Goal: Find specific page/section: Find specific page/section

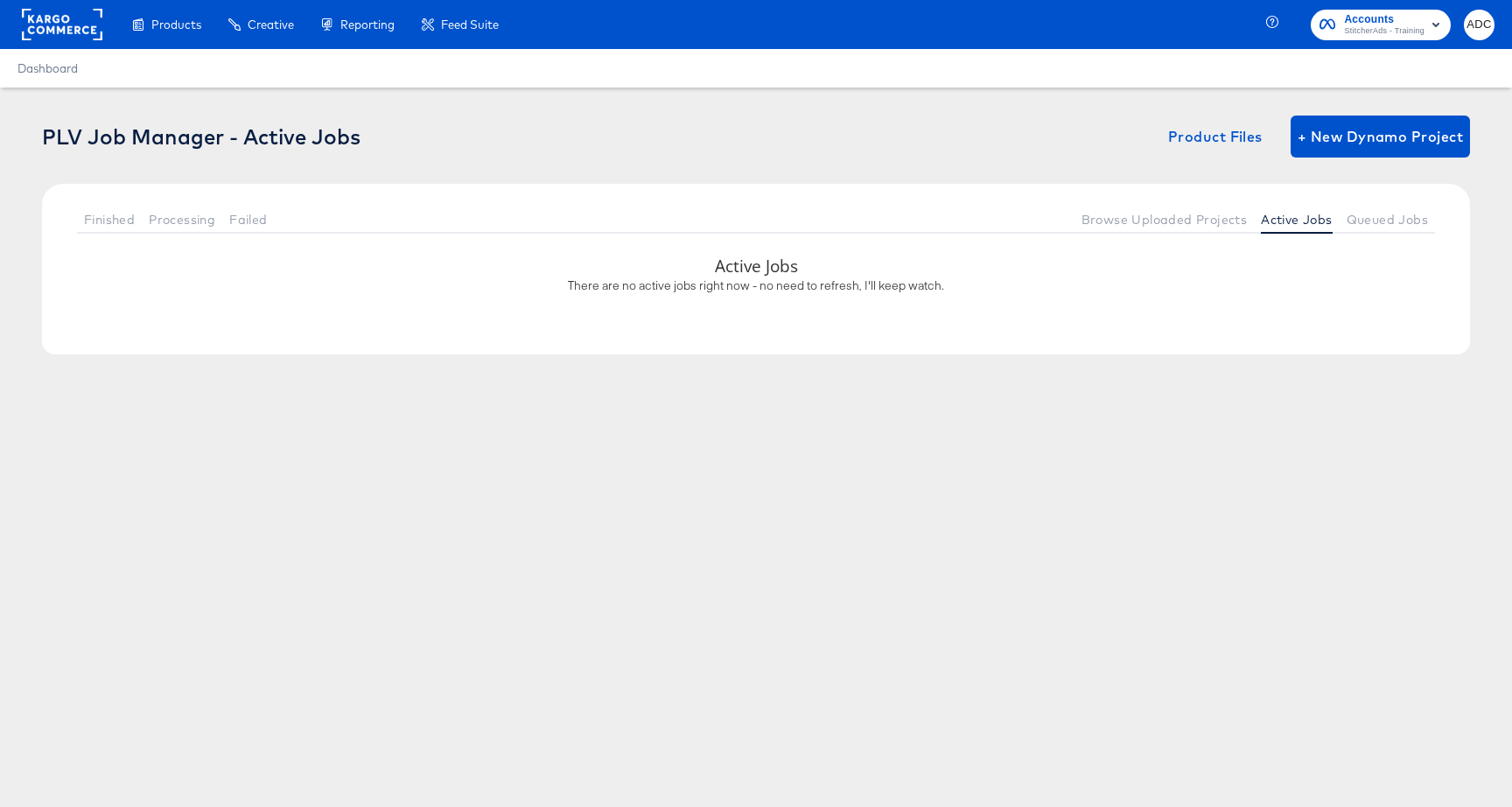
click at [81, 25] on rect at bounding box center [62, 24] width 81 height 31
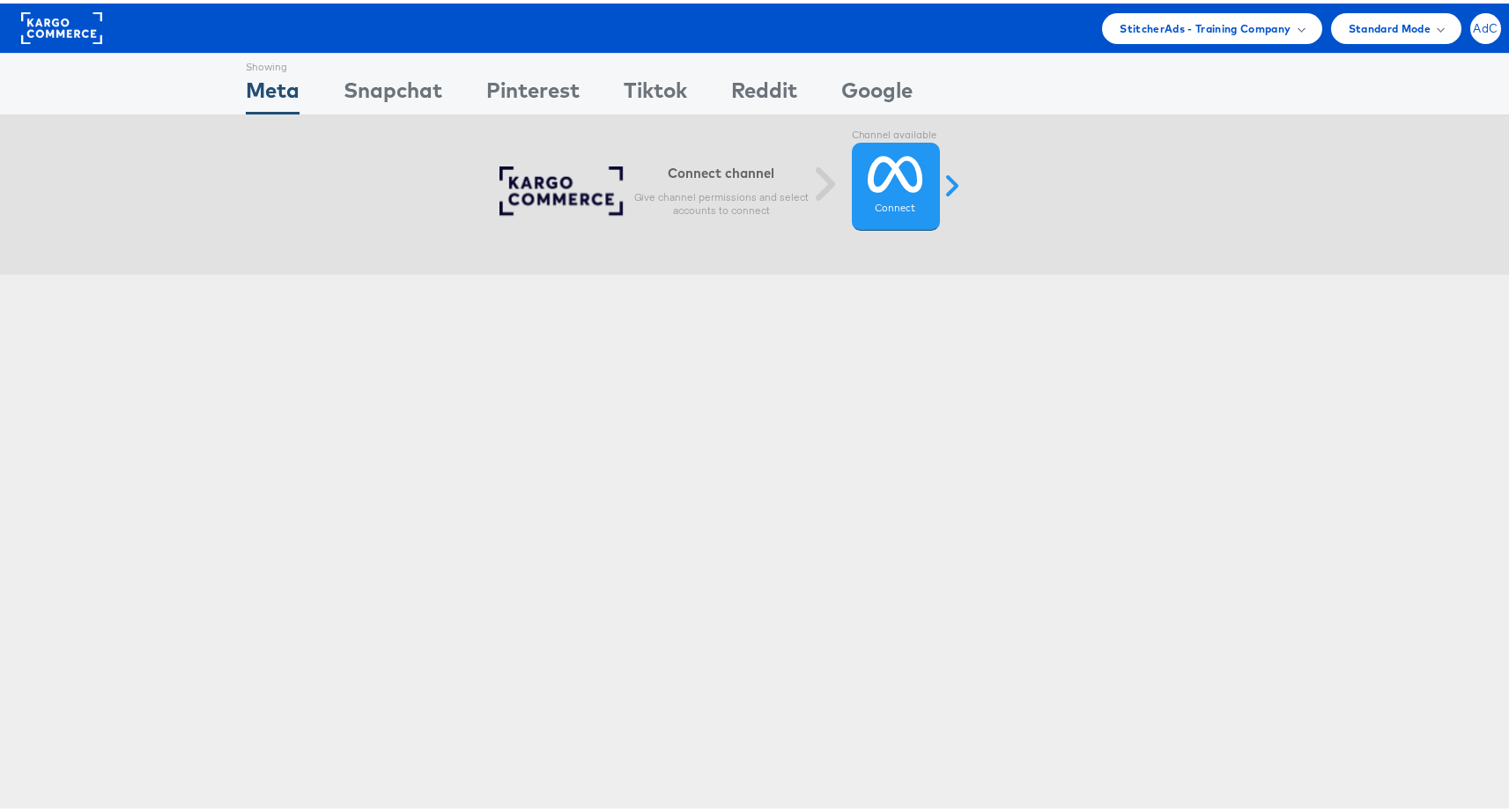
click at [1470, 31] on div "AdC" at bounding box center [1485, 25] width 31 height 31
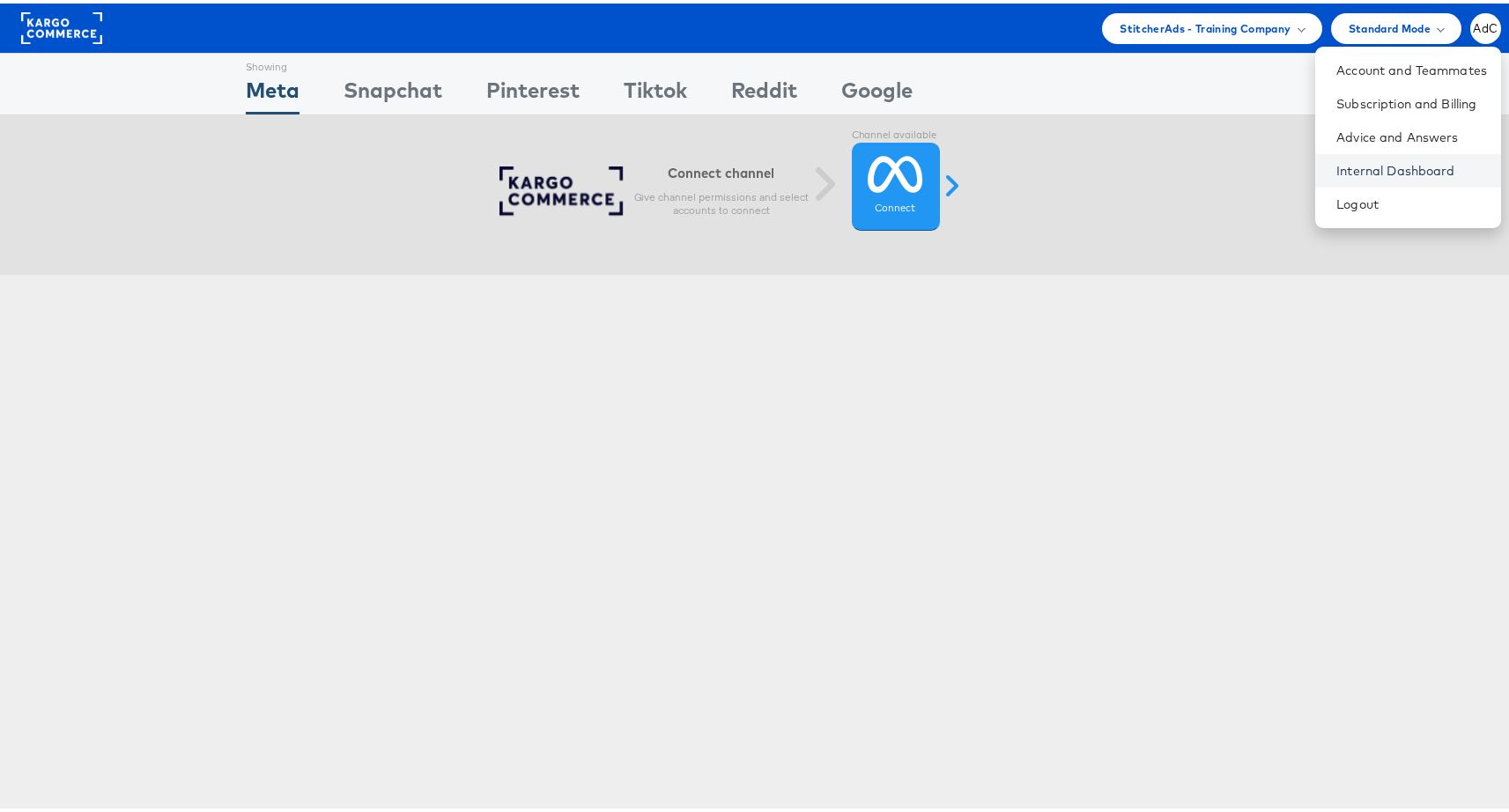
click at [1347, 163] on link "Internal Dashboard" at bounding box center [1411, 167] width 151 height 18
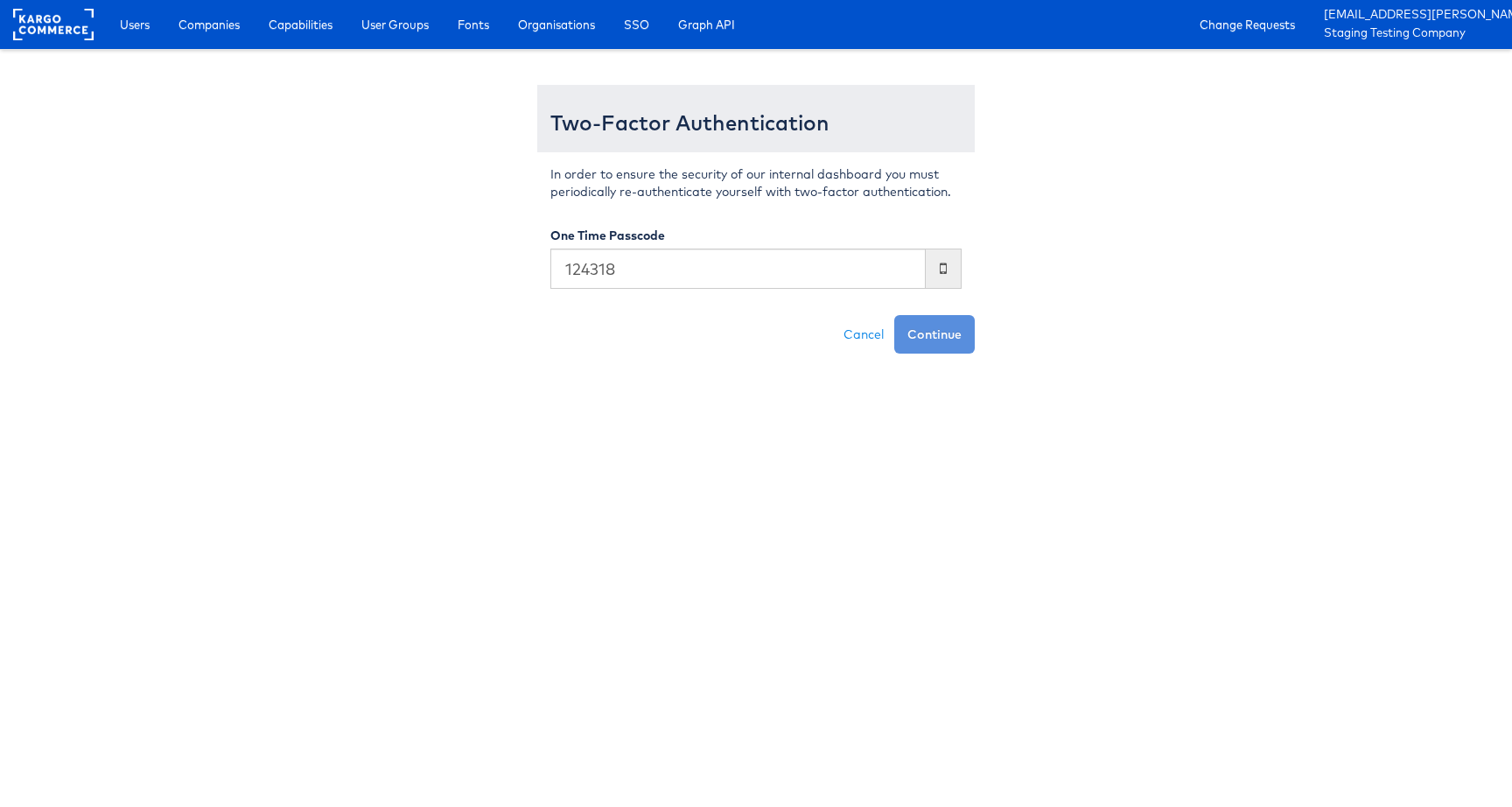
type input "124318"
click at [894, 315] on button "Continue" at bounding box center [935, 334] width 81 height 39
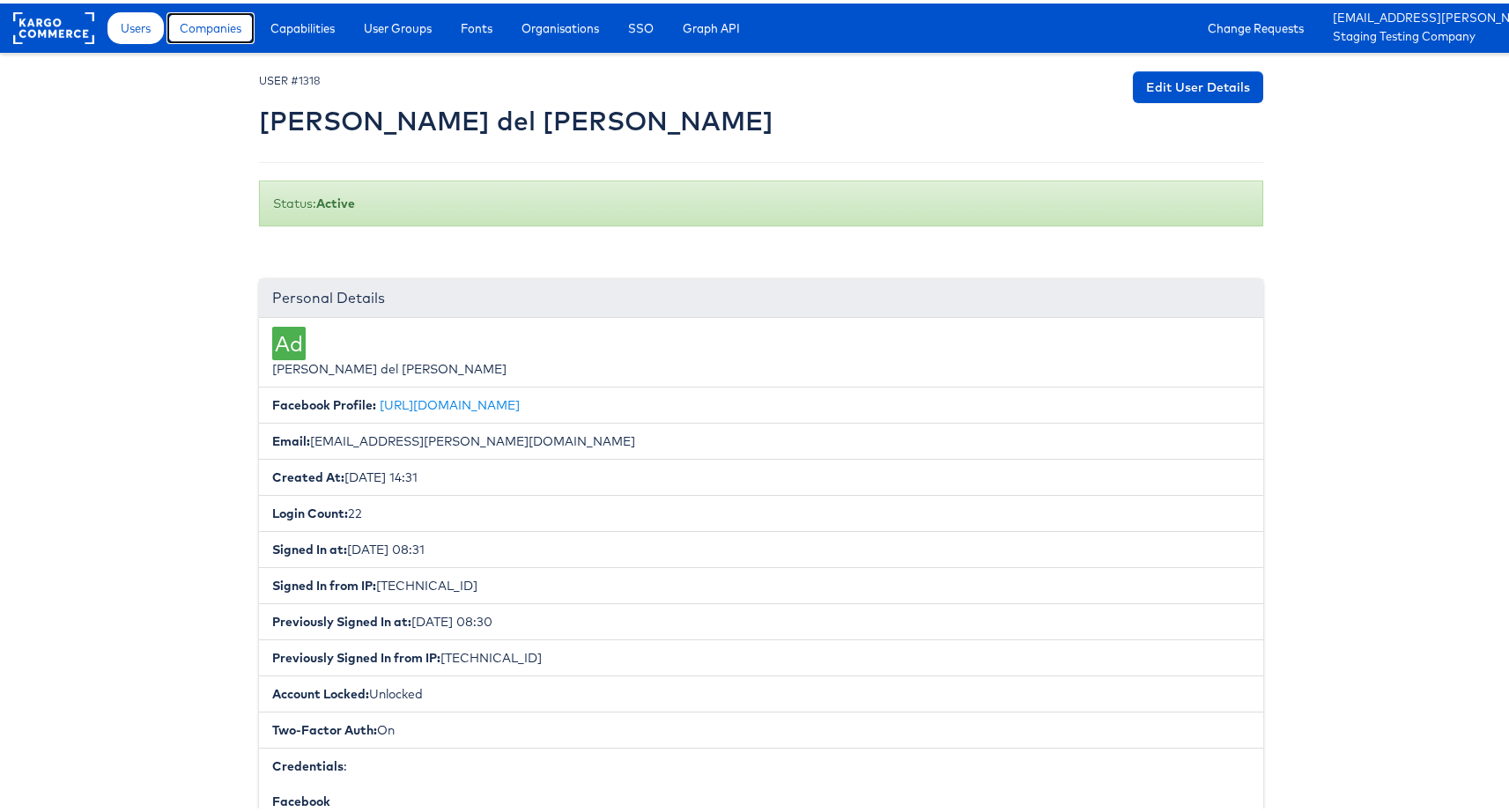
click at [222, 28] on span "Companies" at bounding box center [210, 25] width 62 height 18
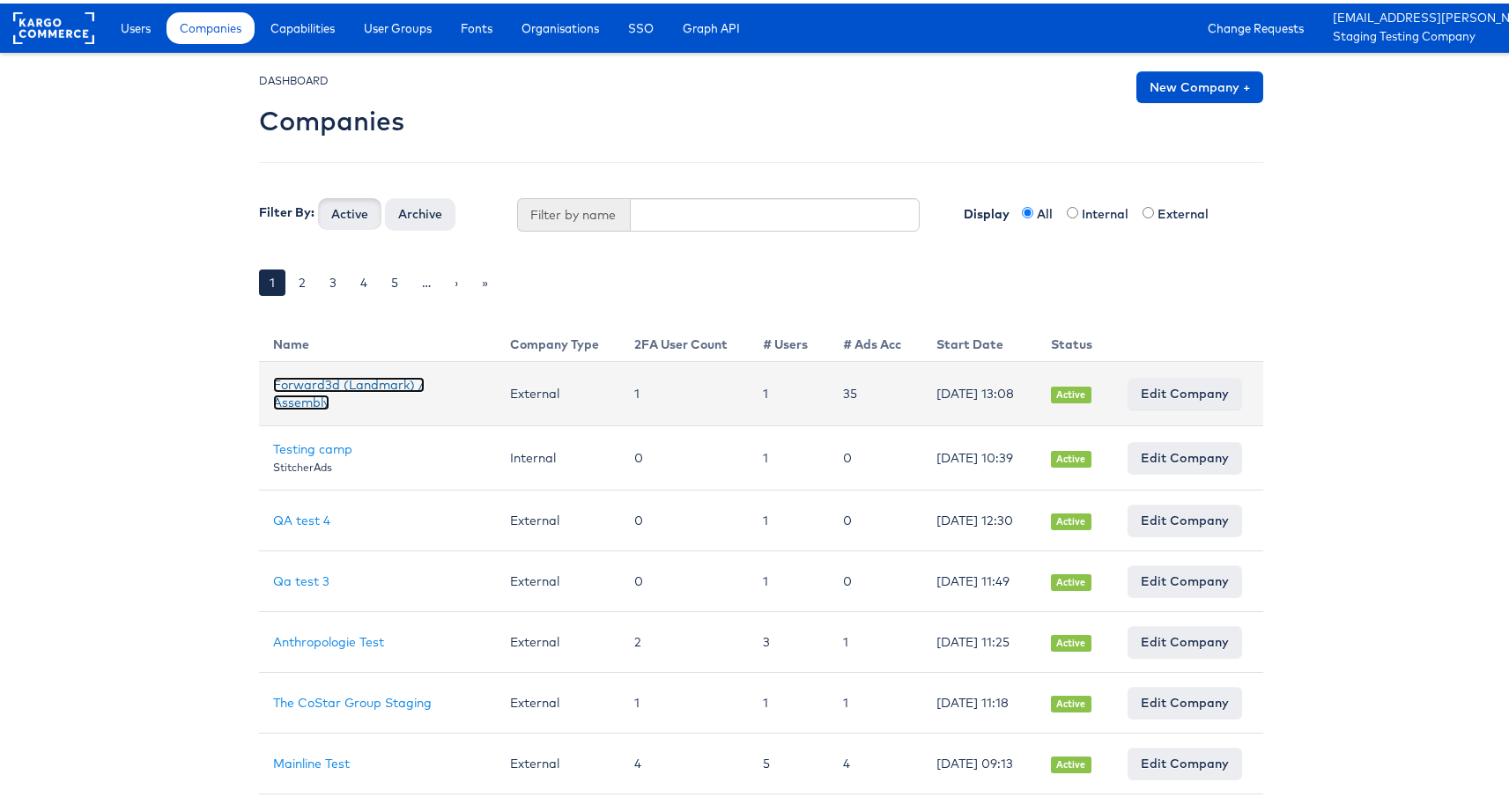
click at [327, 382] on link "Forward3d (Landmark) / Assembly" at bounding box center [349, 389] width 152 height 33
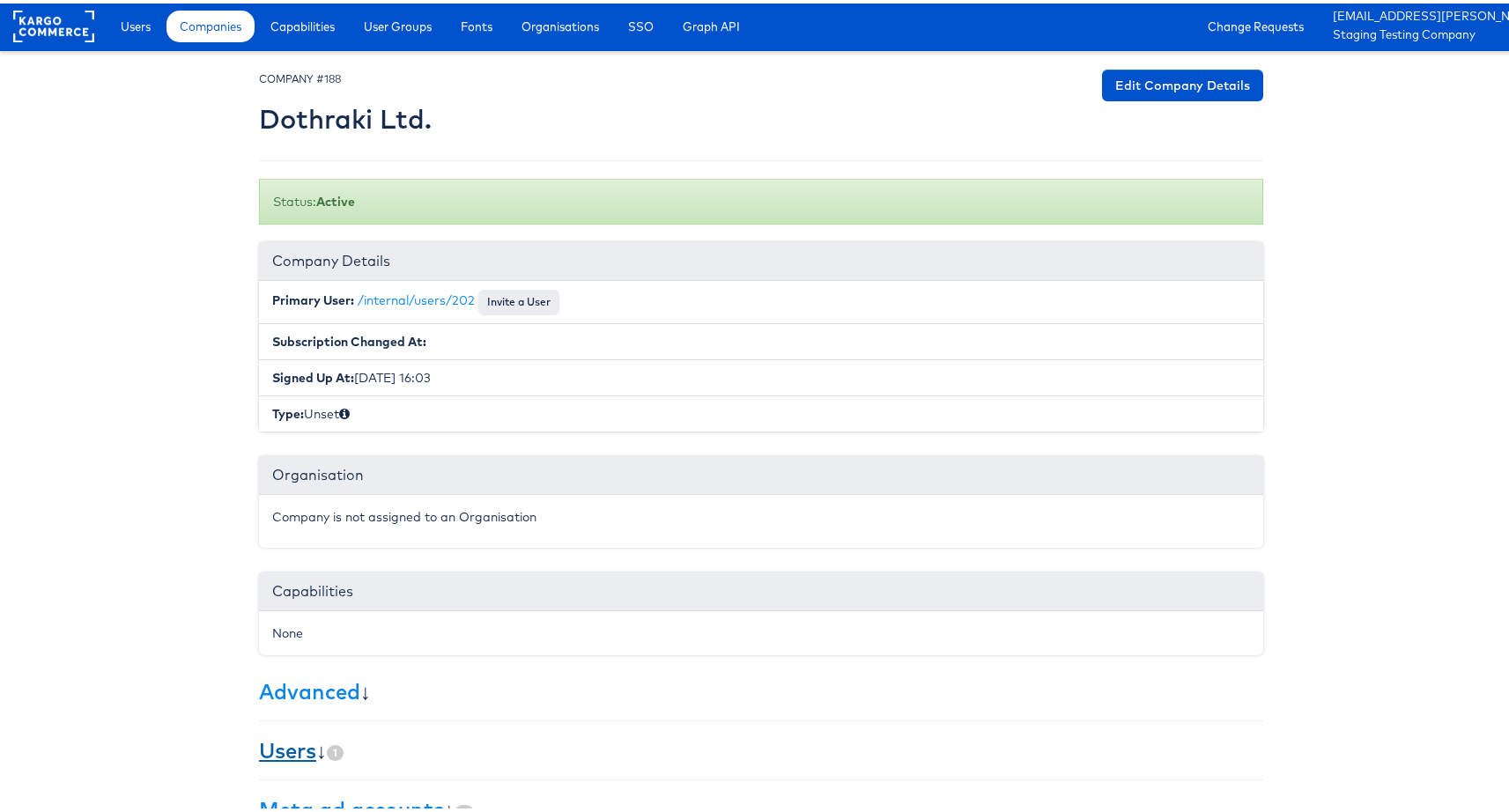
scroll to position [4, 0]
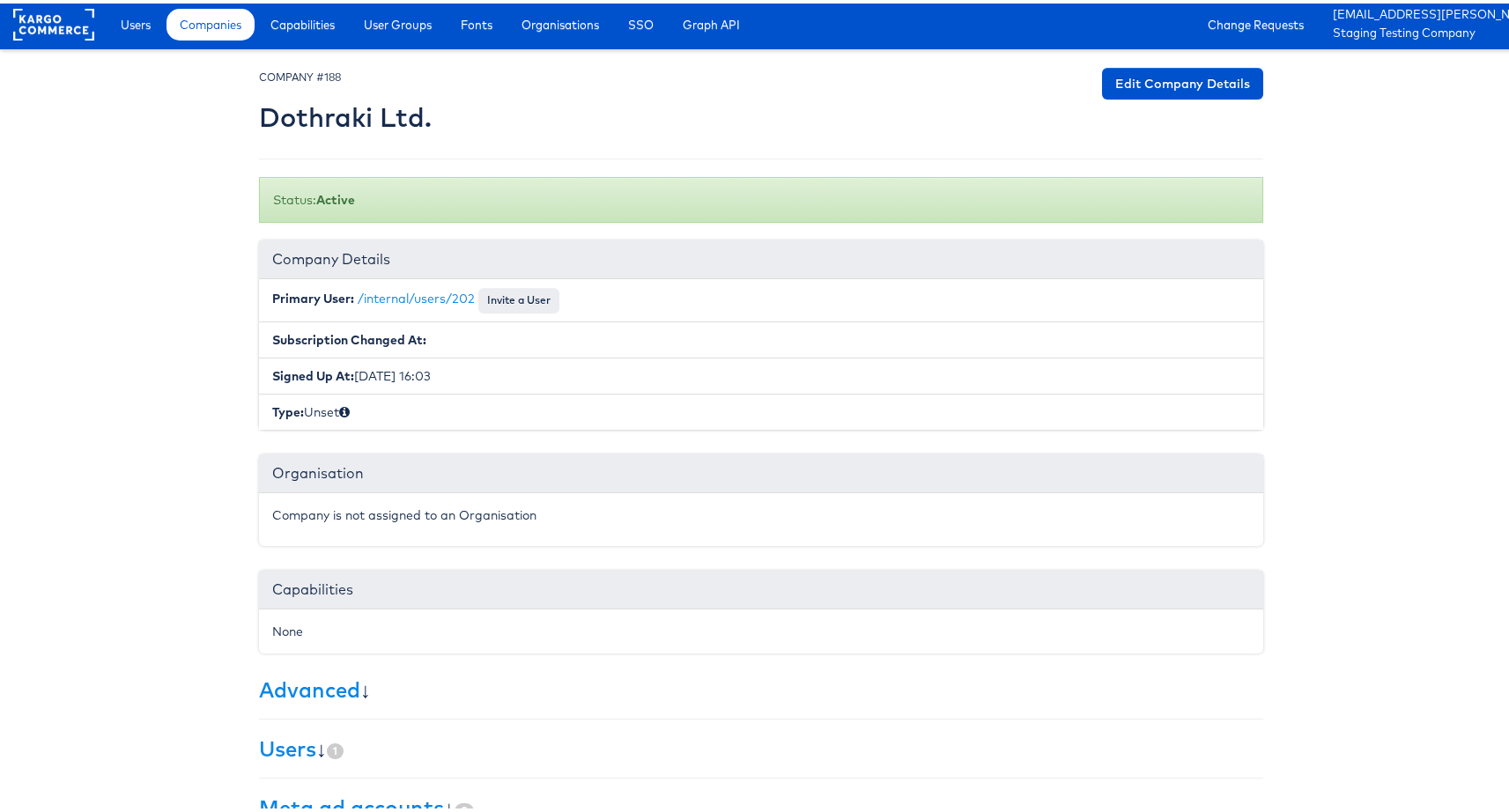
click at [275, 760] on div "× Set primary user The current primary user will be reverted back to their orig…" at bounding box center [761, 538] width 1005 height 948
click at [272, 749] on link "Users" at bounding box center [287, 745] width 57 height 27
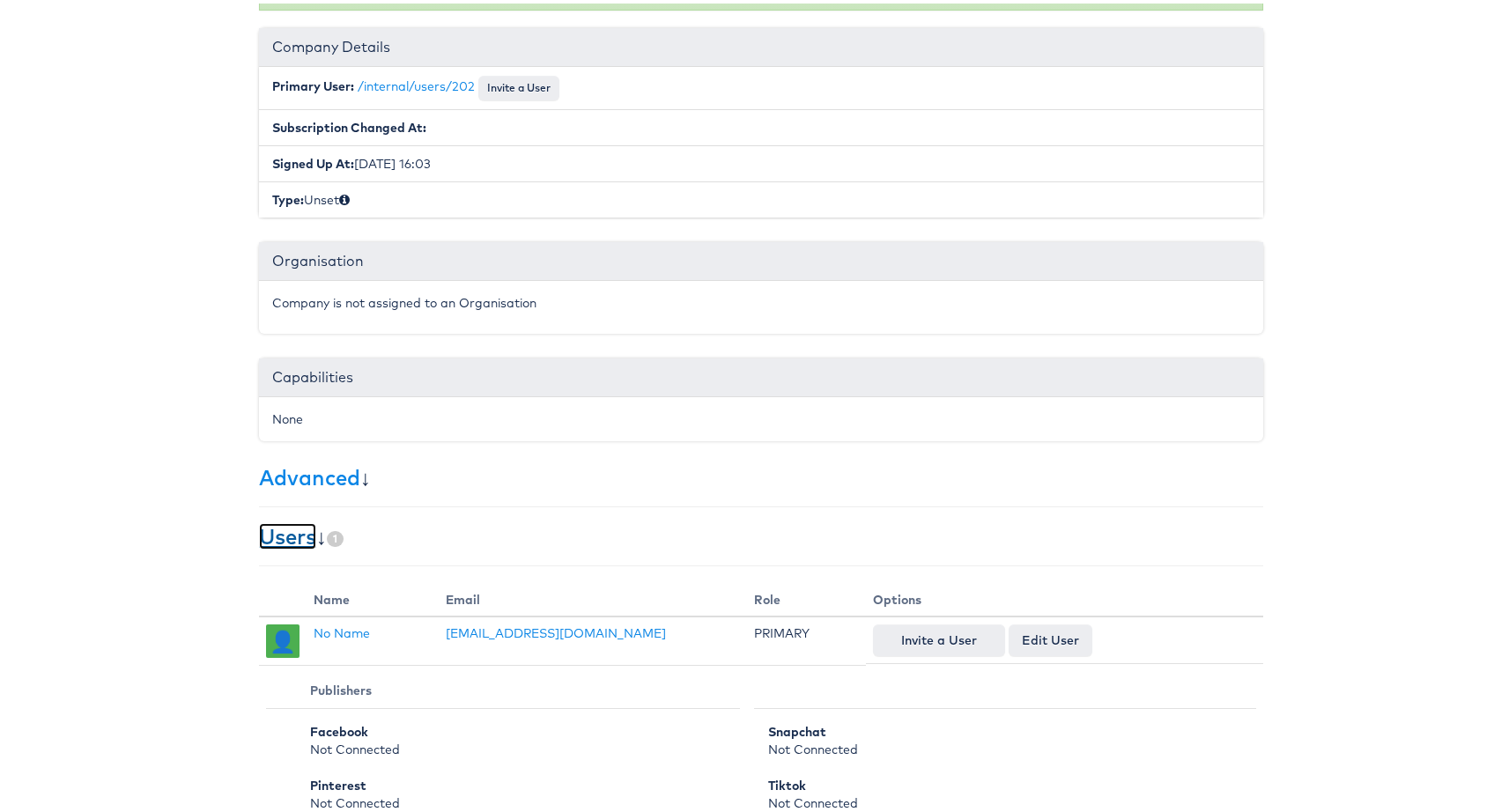
scroll to position [353, 0]
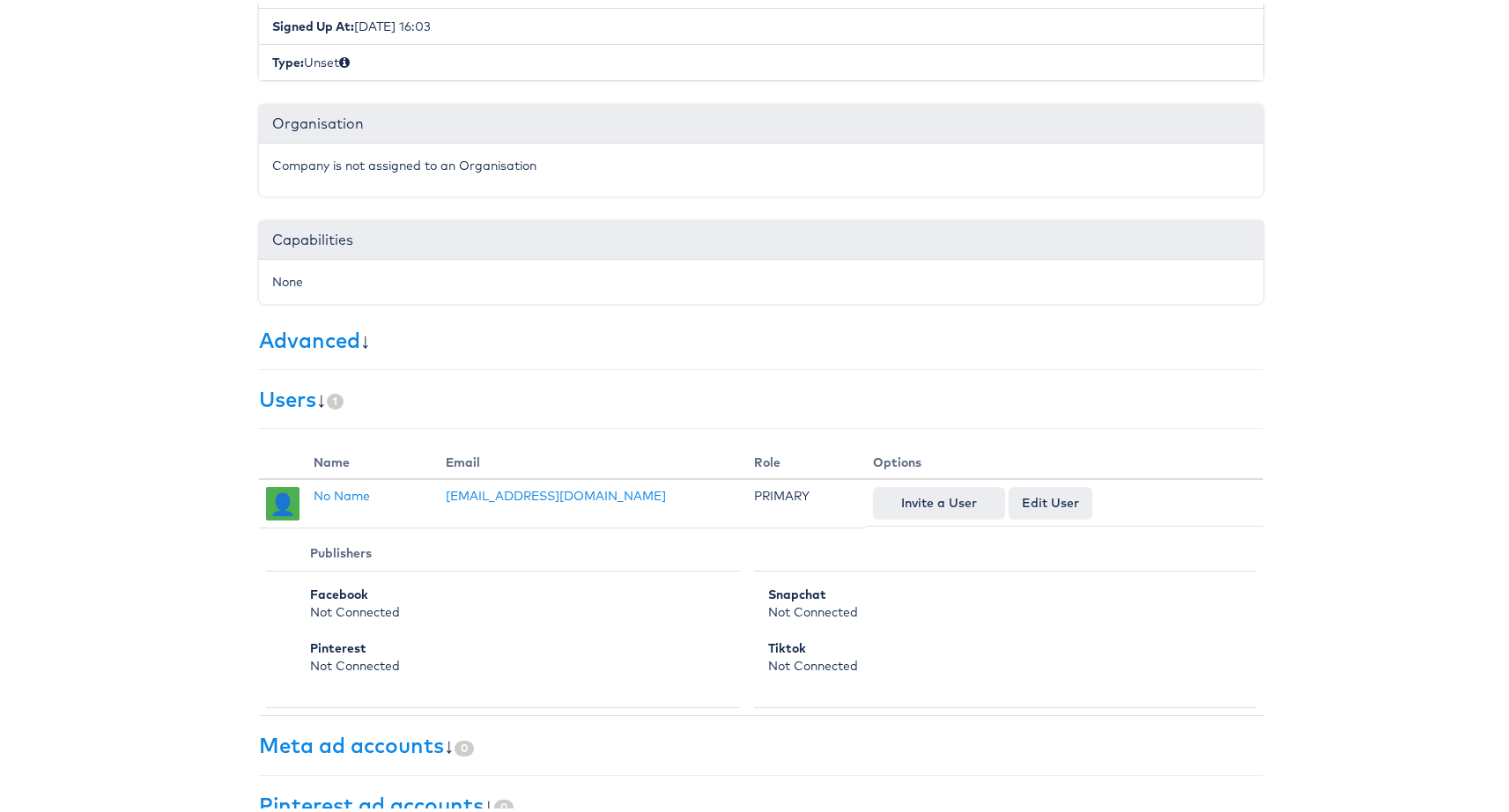
click at [168, 362] on body "Users Companies Capabilities User Groups Fonts Organisations SSO Graph API Chan…" at bounding box center [761, 307] width 1522 height 1321
